Goal: Navigation & Orientation: Understand site structure

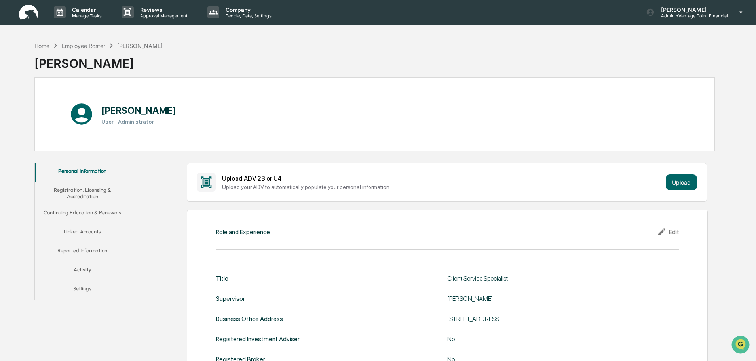
click at [50, 46] on div "Home Employee Roster [PERSON_NAME]" at bounding box center [98, 45] width 128 height 9
click at [46, 46] on div "Home" at bounding box center [41, 45] width 15 height 7
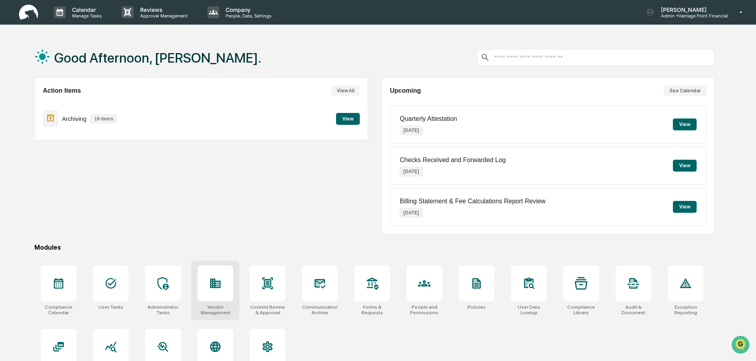
drag, startPoint x: 211, startPoint y: 280, endPoint x: 215, endPoint y: 282, distance: 4.8
click at [215, 282] on div at bounding box center [216, 283] width 36 height 36
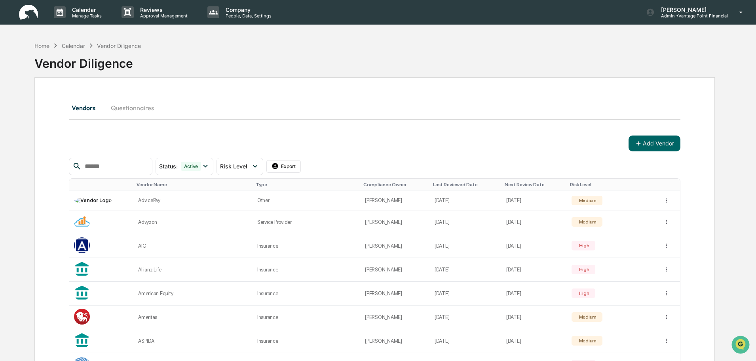
click at [141, 110] on button "Questionnaires" at bounding box center [132, 107] width 56 height 19
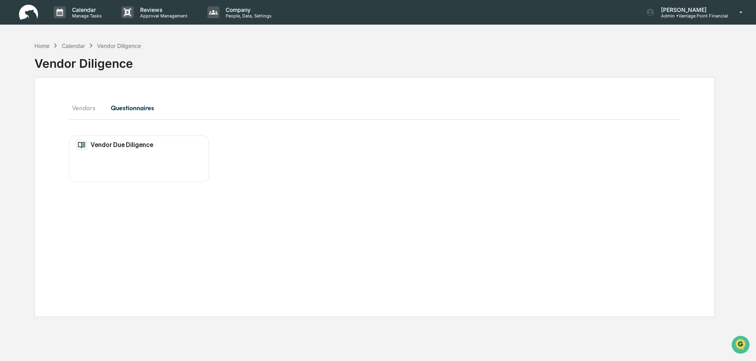
click at [91, 112] on button "Vendors" at bounding box center [87, 107] width 36 height 19
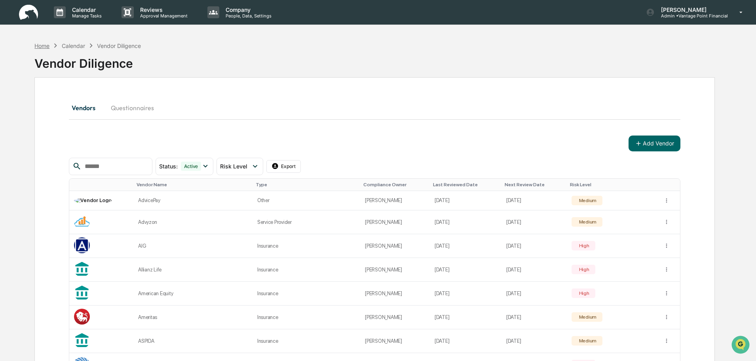
click at [41, 49] on div "Home" at bounding box center [41, 45] width 15 height 7
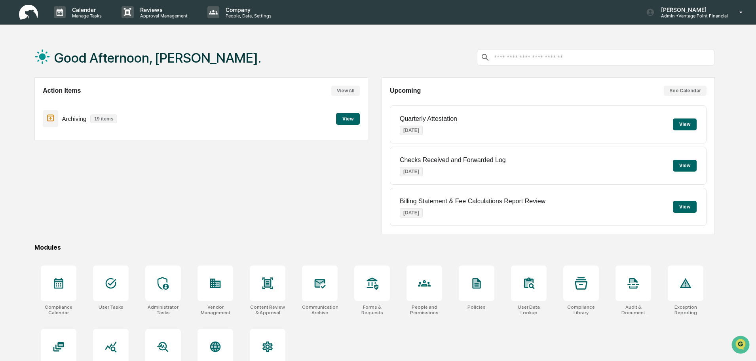
scroll to position [38, 0]
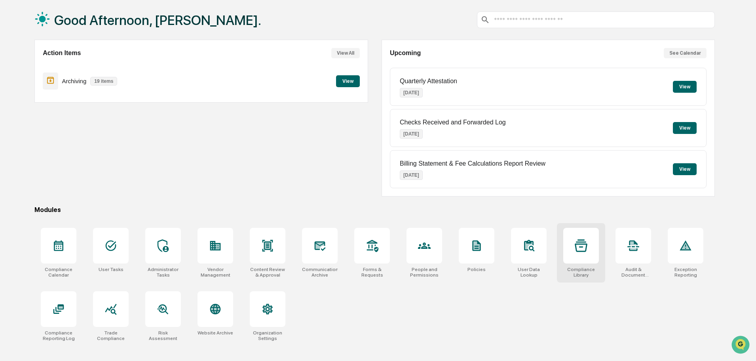
click at [571, 260] on div at bounding box center [581, 246] width 36 height 36
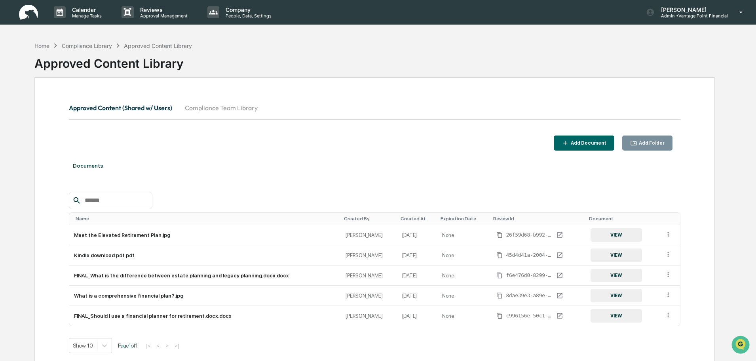
click at [205, 106] on button "Compliance Team Library" at bounding box center [221, 107] width 85 height 19
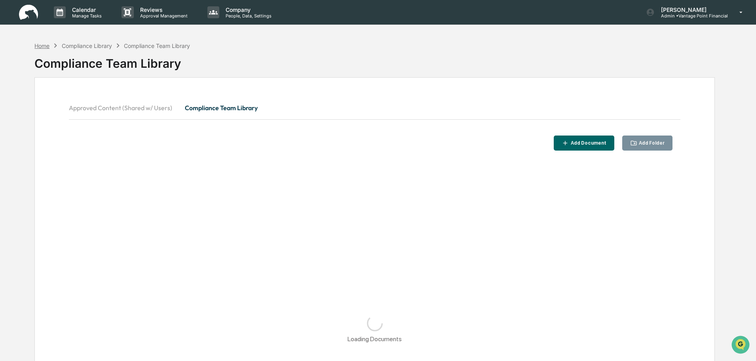
click at [42, 48] on div "Home" at bounding box center [41, 45] width 15 height 7
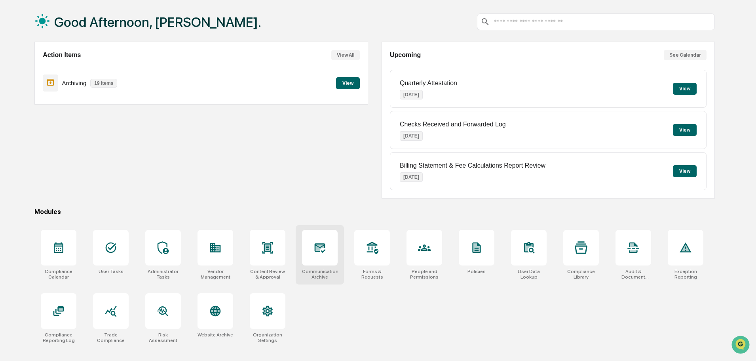
scroll to position [38, 0]
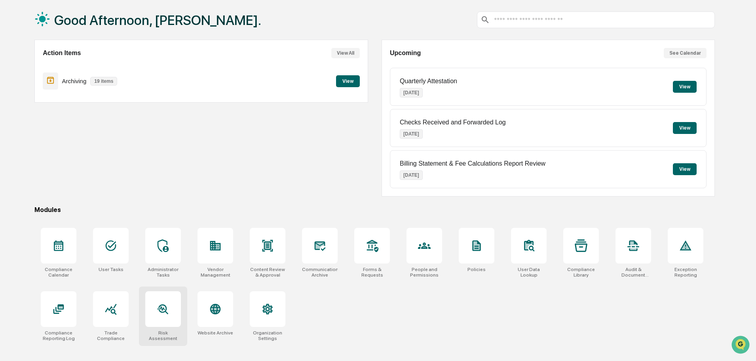
click at [167, 320] on div at bounding box center [163, 309] width 36 height 36
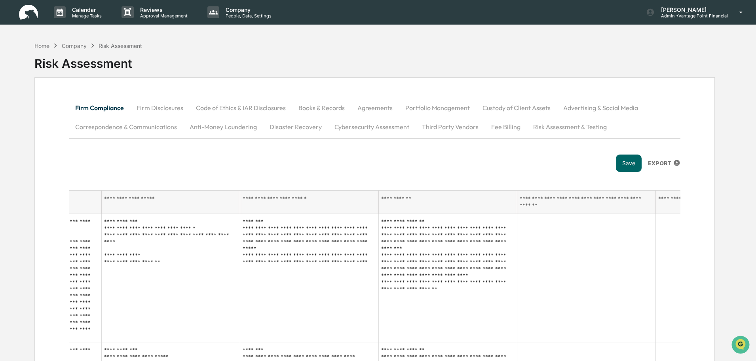
click at [451, 130] on button "Third Party Vendors" at bounding box center [450, 126] width 69 height 19
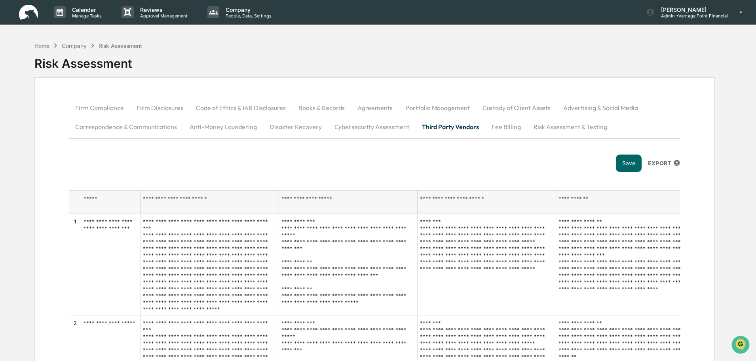
click at [495, 130] on button "Fee Billing" at bounding box center [506, 126] width 42 height 19
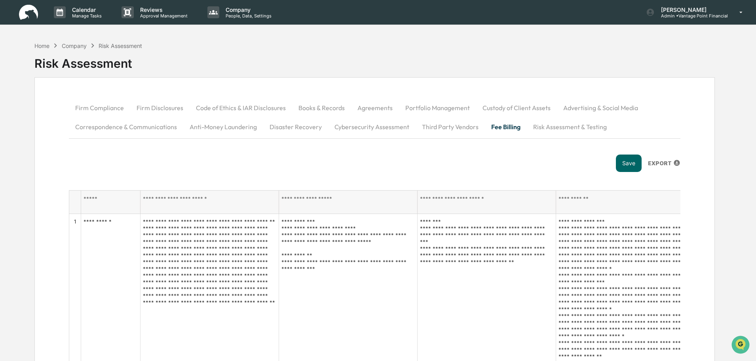
click at [97, 108] on button "Firm Compliance" at bounding box center [99, 107] width 61 height 19
